Goal: Navigation & Orientation: Find specific page/section

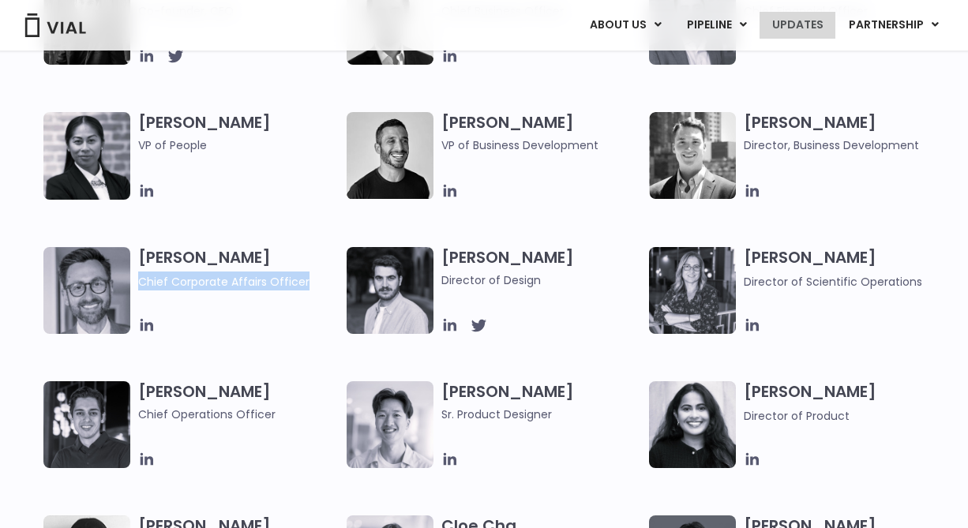
click at [801, 32] on link "UPDATES" at bounding box center [798, 25] width 76 height 27
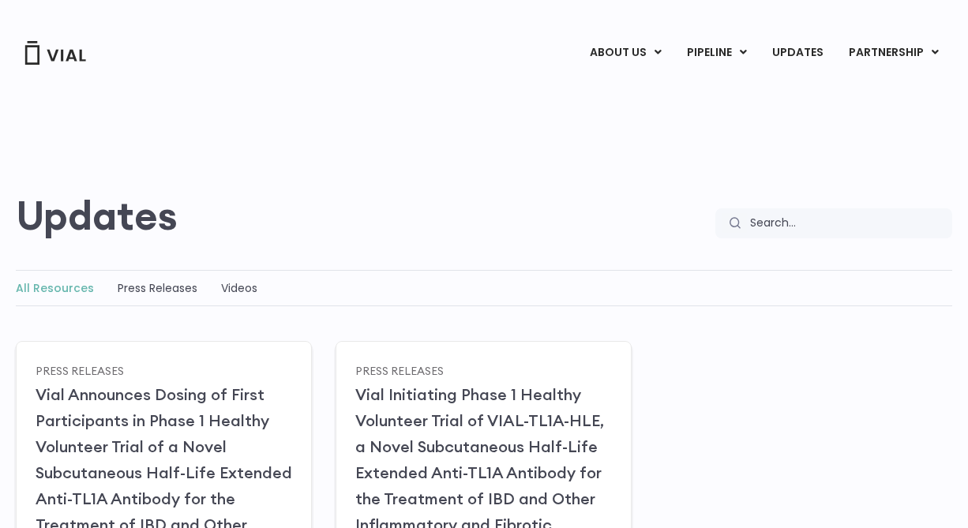
click at [242, 280] on div "Videos" at bounding box center [239, 288] width 36 height 19
click at [243, 284] on link "Videos" at bounding box center [239, 288] width 36 height 16
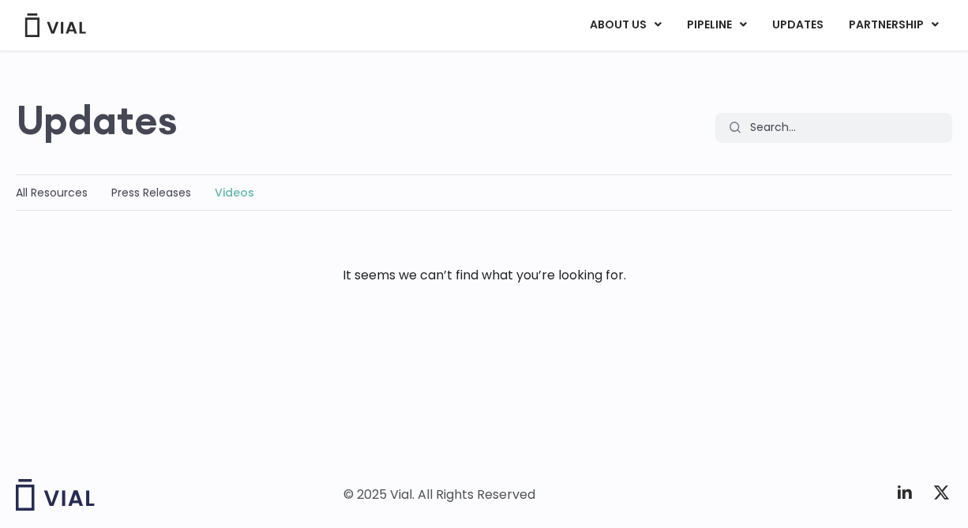
scroll to position [158, 0]
